Goal: Task Accomplishment & Management: Manage account settings

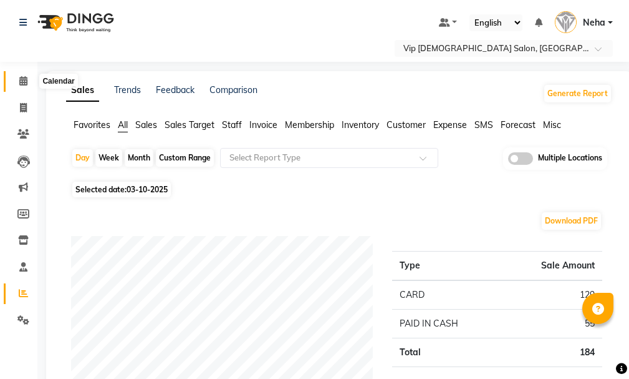
click at [25, 79] on icon at bounding box center [23, 80] width 8 height 9
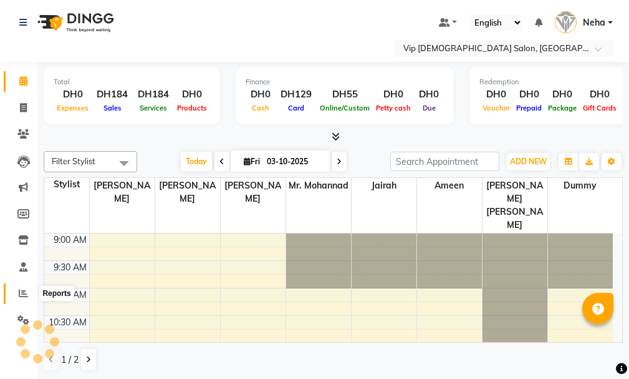
click at [23, 299] on span at bounding box center [23, 293] width 22 height 14
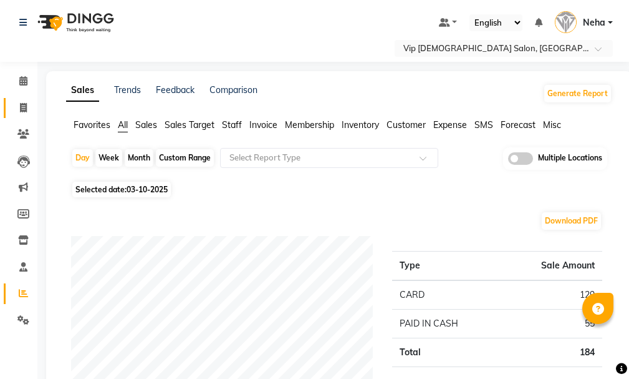
click at [22, 115] on link "Invoice" at bounding box center [19, 108] width 30 height 21
select select "service"
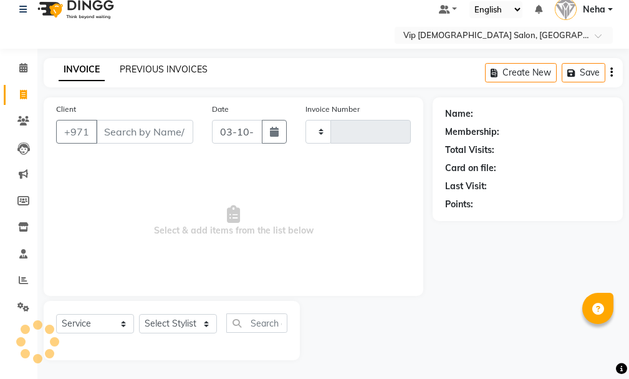
click at [157, 65] on link "PREVIOUS INVOICES" at bounding box center [164, 69] width 88 height 11
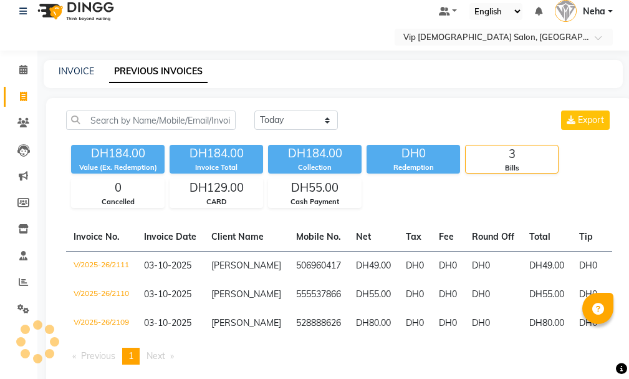
scroll to position [13, 0]
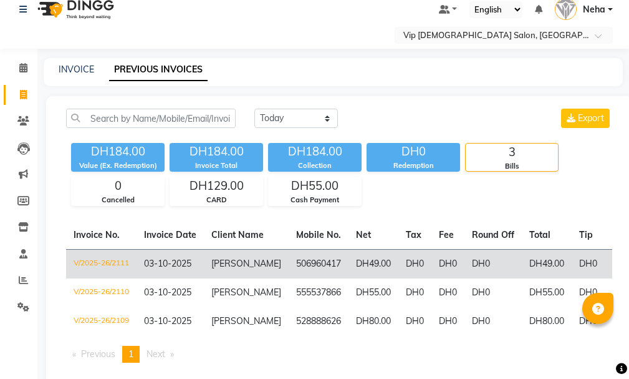
click at [101, 256] on td "V/2025-26/2111" at bounding box center [101, 263] width 70 height 29
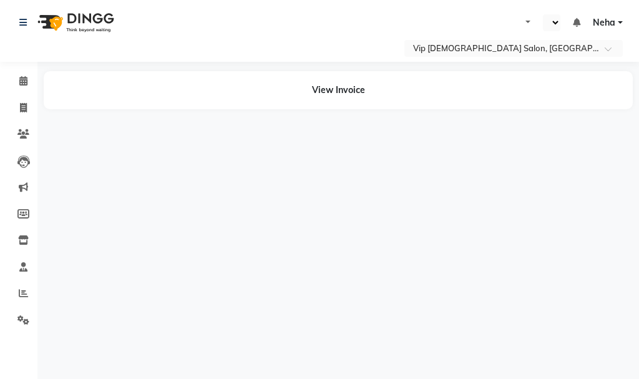
select select "en"
